Goal: Transaction & Acquisition: Purchase product/service

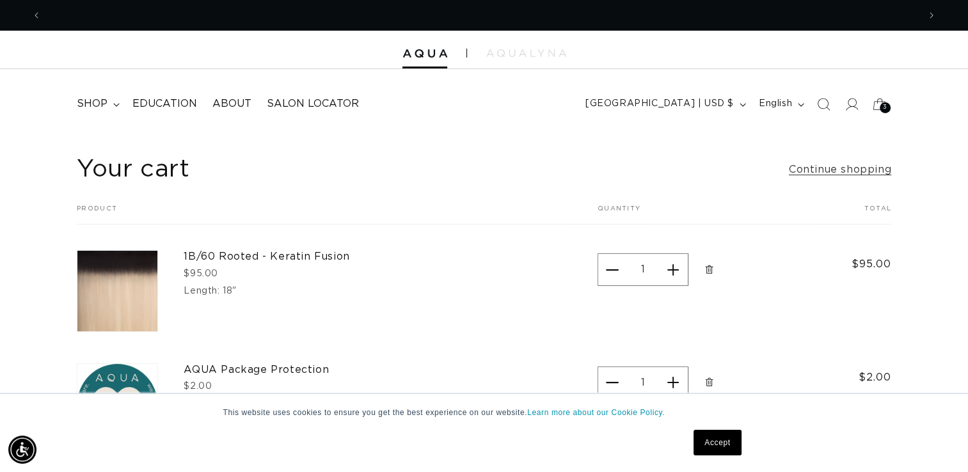
scroll to position [0, 1754]
click at [732, 444] on link "Accept" at bounding box center [717, 443] width 47 height 26
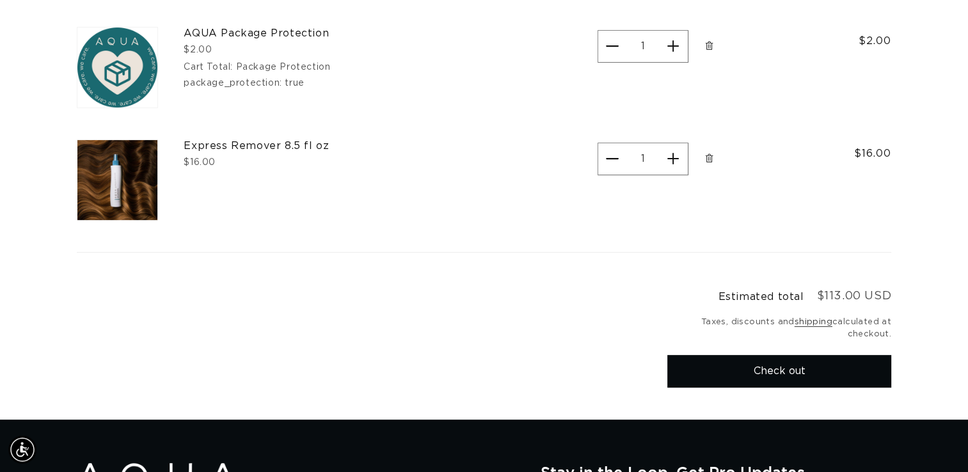
scroll to position [392, 0]
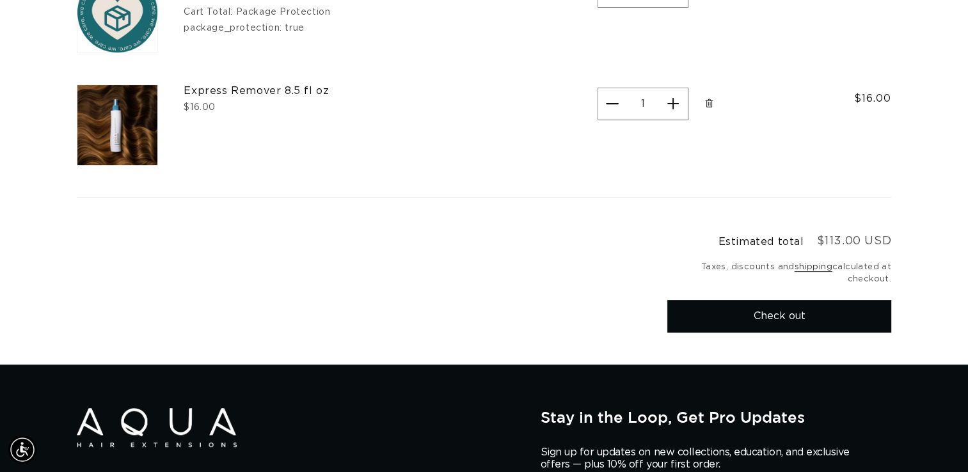
click at [794, 319] on button "Check out" at bounding box center [780, 316] width 224 height 33
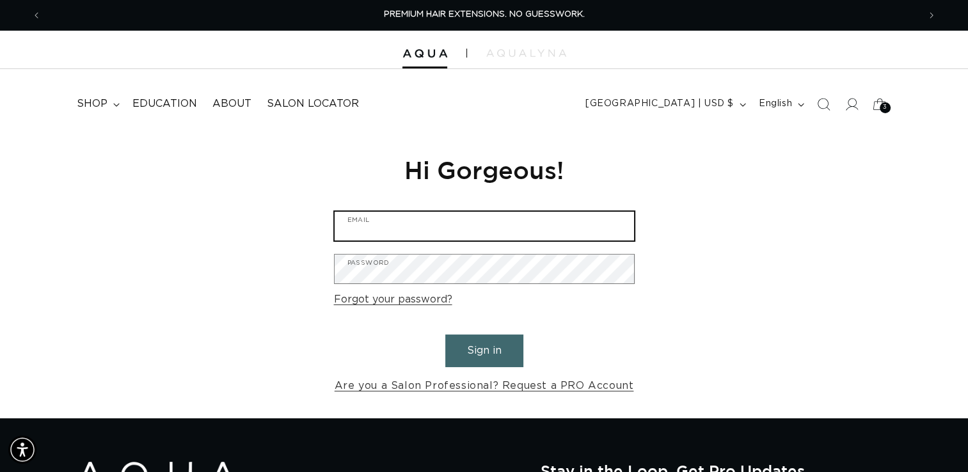
type input "[EMAIL_ADDRESS][DOMAIN_NAME]"
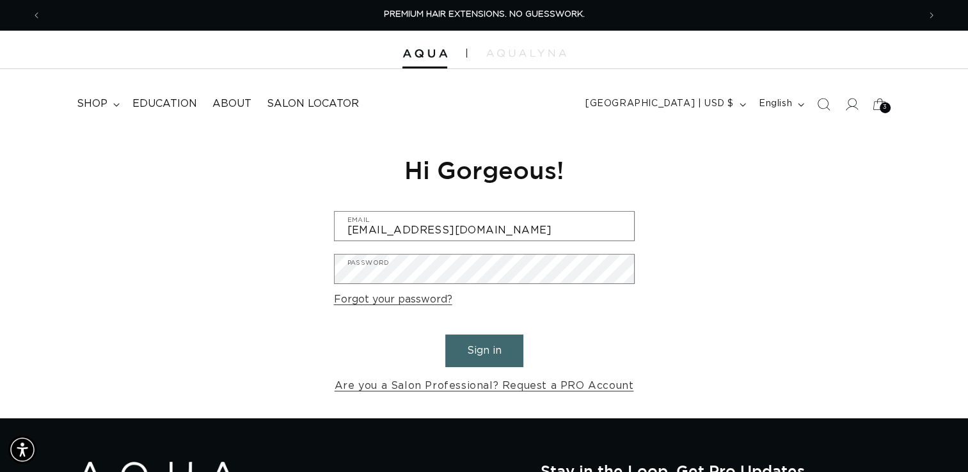
click at [465, 355] on button "Sign in" at bounding box center [484, 351] width 78 height 33
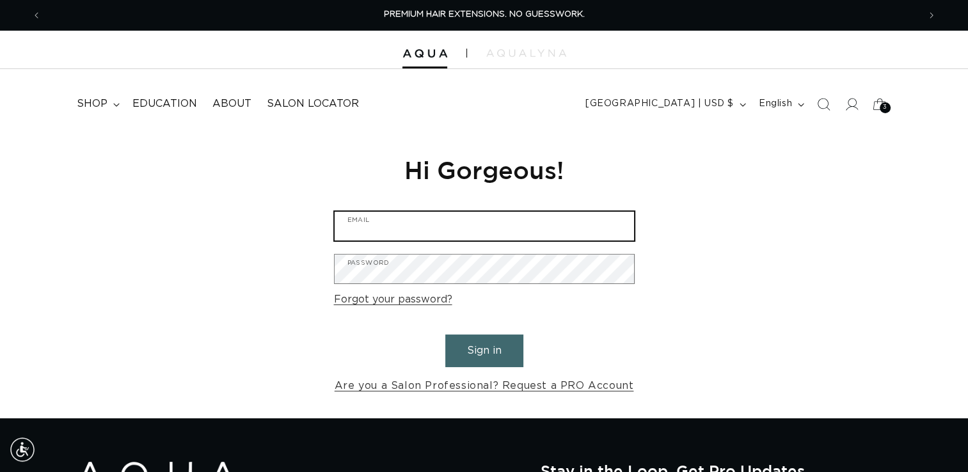
type input "info@thebellasalon.com"
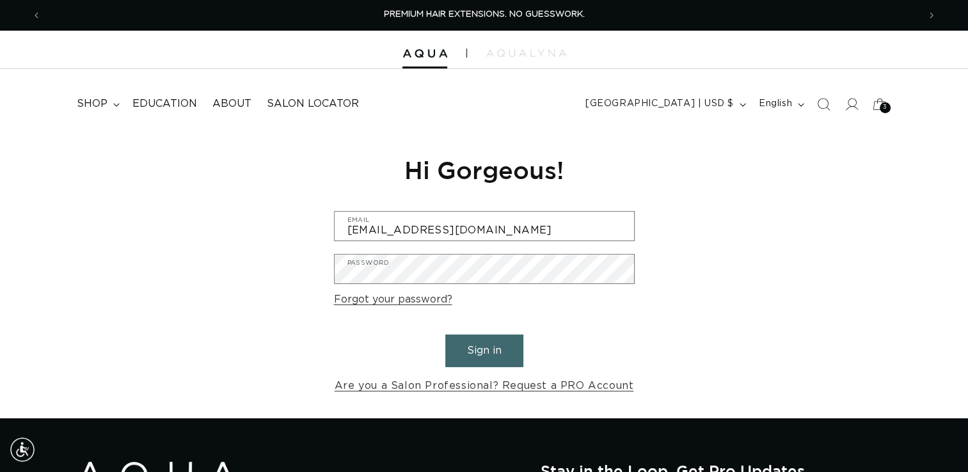
click at [497, 355] on button "Sign in" at bounding box center [484, 351] width 78 height 33
